Goal: Transaction & Acquisition: Download file/media

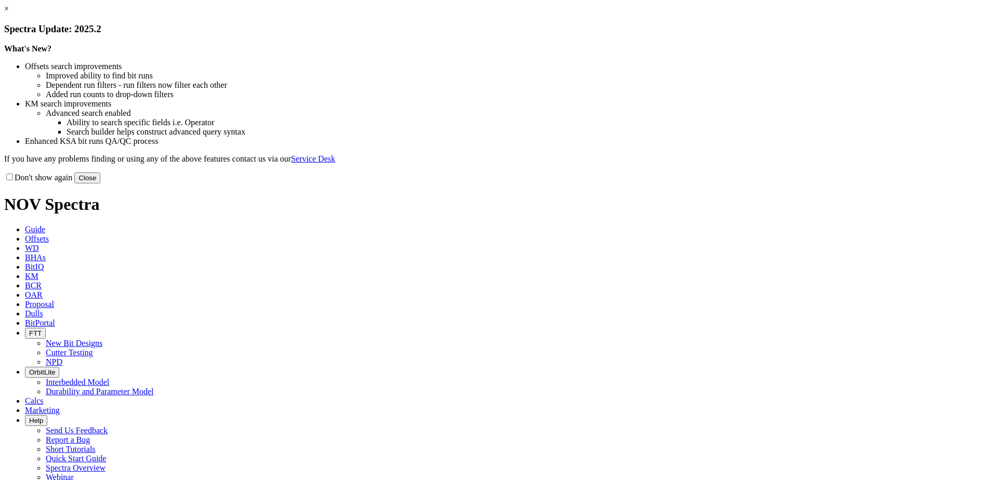
click at [100, 184] on button "Close" at bounding box center [87, 178] width 26 height 11
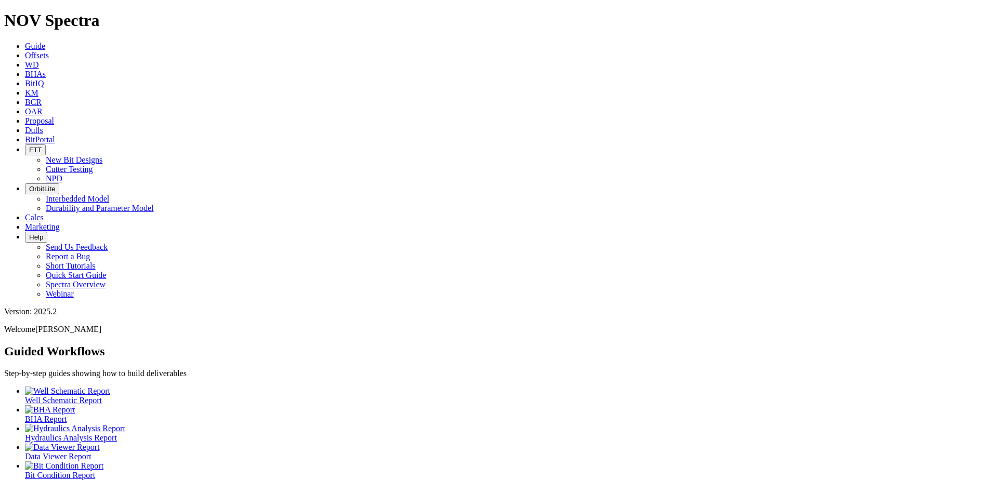
click at [49, 51] on link "Offsets" at bounding box center [37, 55] width 24 height 9
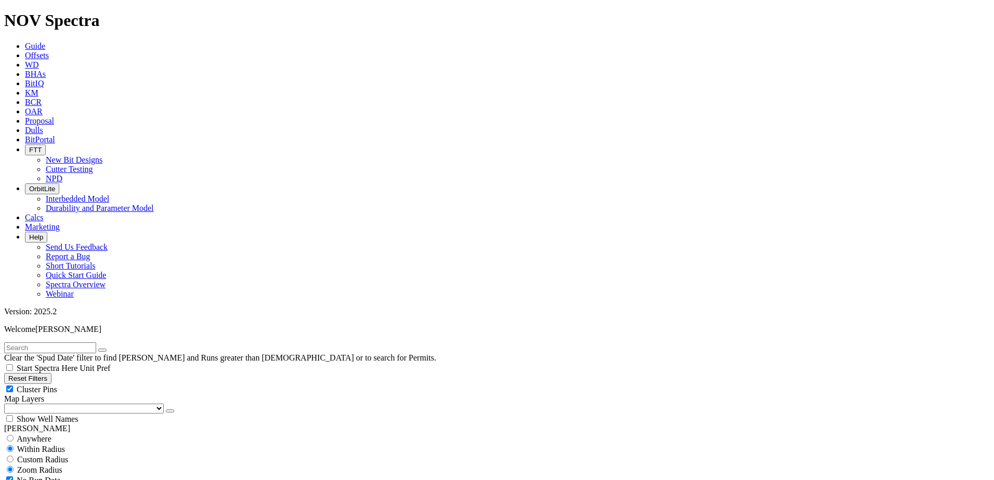
select select "12.25"
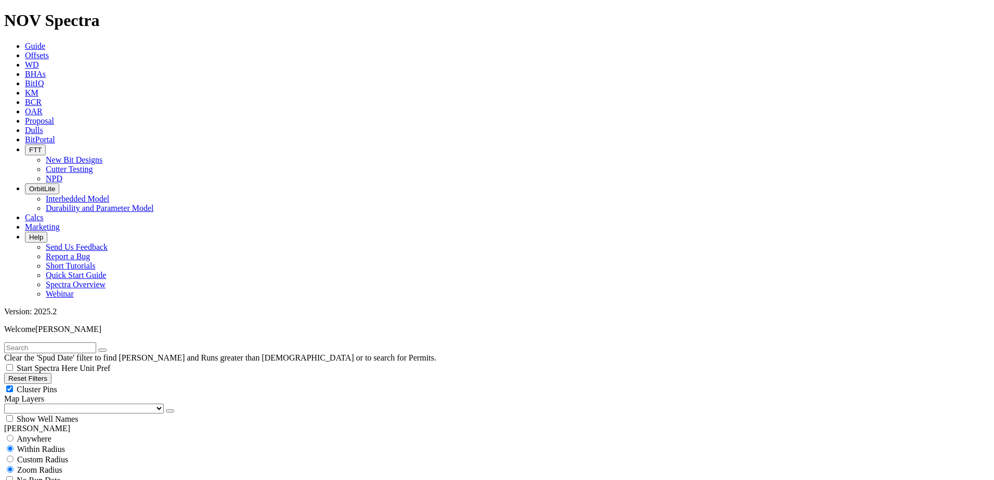
checkbox input "false"
select select "? number:12.25 ?"
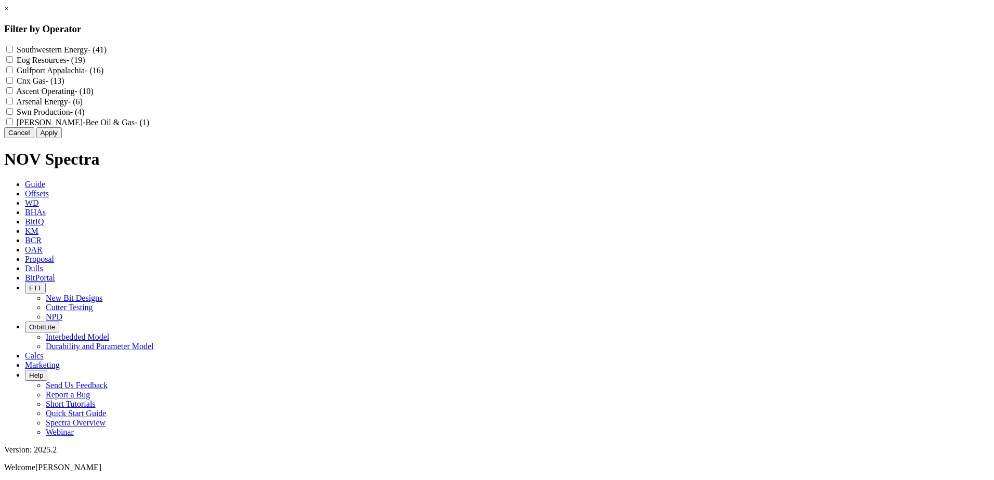
click at [13, 51] on Energy "Southwestern Energy - (41)" at bounding box center [9, 49] width 7 height 7
checkbox Energy "true"
click at [13, 115] on Production "Swn Production - (4)" at bounding box center [9, 111] width 7 height 7
checkbox Production "true"
click at [62, 138] on button "Apply" at bounding box center [48, 132] width 25 height 11
